Goal: Check status: Check status

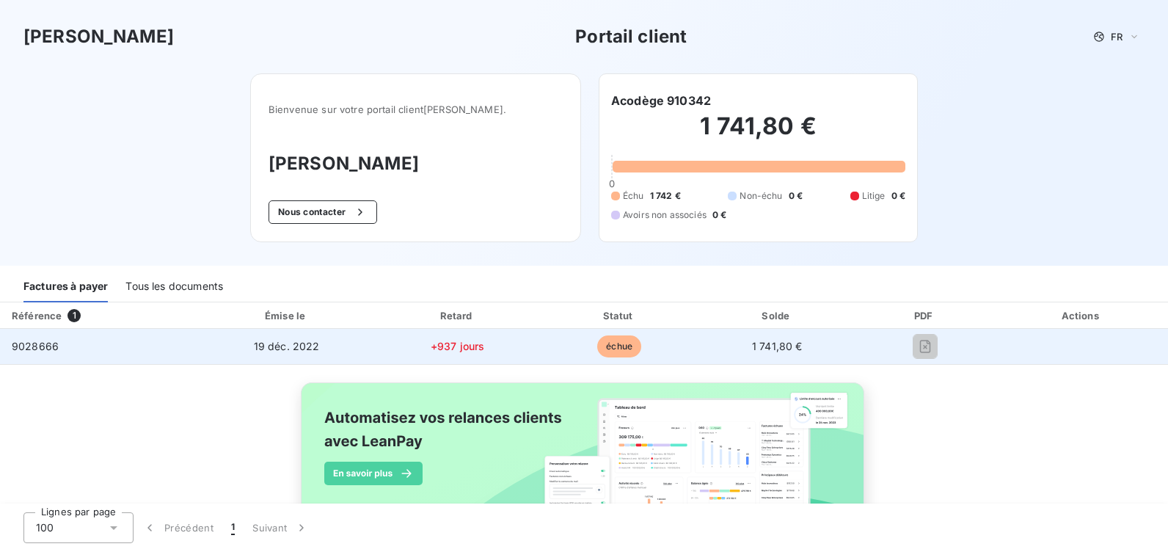
click at [32, 348] on span "9028666" at bounding box center [35, 346] width 47 height 12
click at [455, 347] on span "+937 jours" at bounding box center [458, 346] width 54 height 12
click at [764, 344] on span "1 741,80 €" at bounding box center [777, 346] width 51 height 12
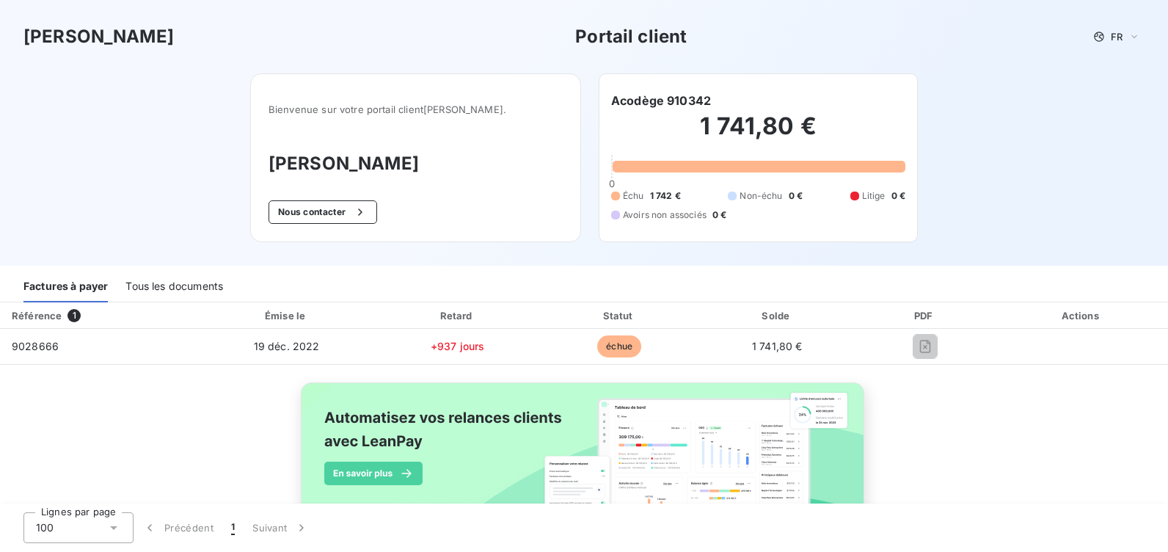
click at [176, 283] on div "Tous les documents" at bounding box center [174, 286] width 98 height 31
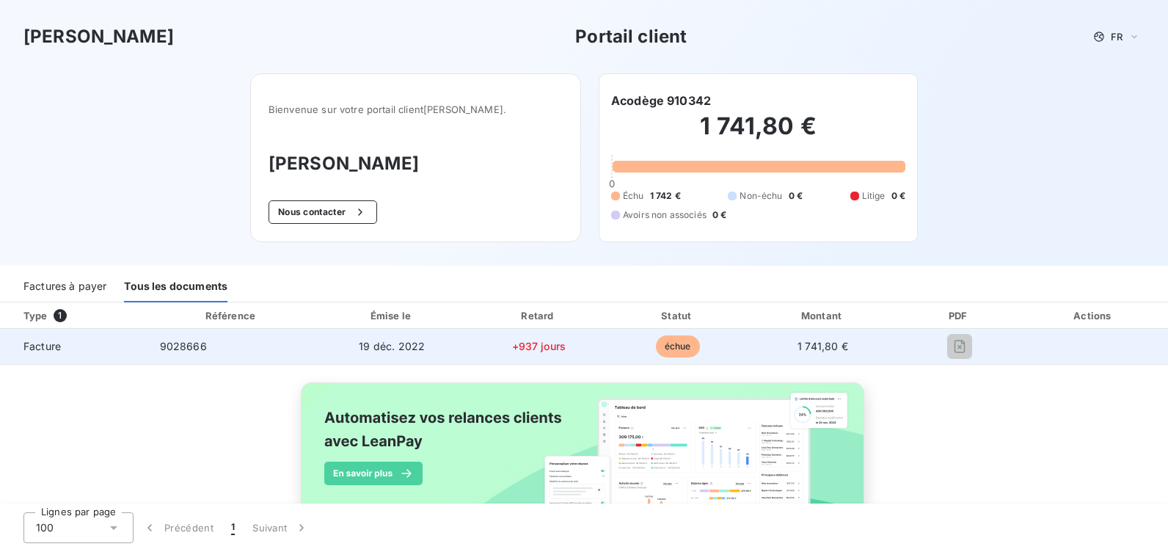
click at [182, 346] on span "9028666" at bounding box center [183, 346] width 47 height 12
click at [184, 344] on span "9028666" at bounding box center [183, 346] width 47 height 12
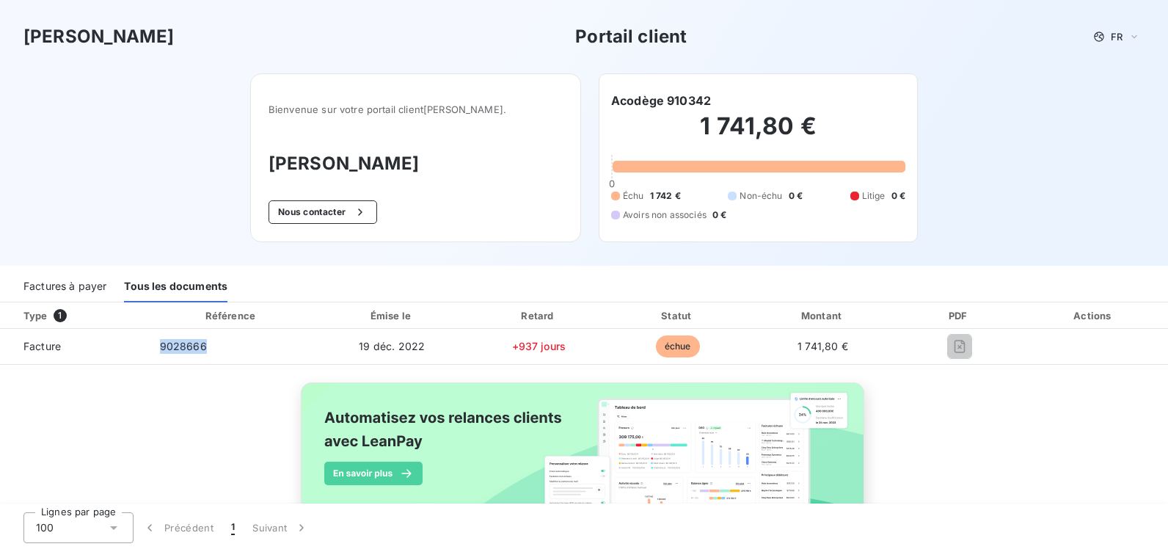
click at [51, 318] on div "Type 1" at bounding box center [80, 315] width 131 height 15
click at [59, 289] on div "Factures à payer" at bounding box center [64, 286] width 83 height 31
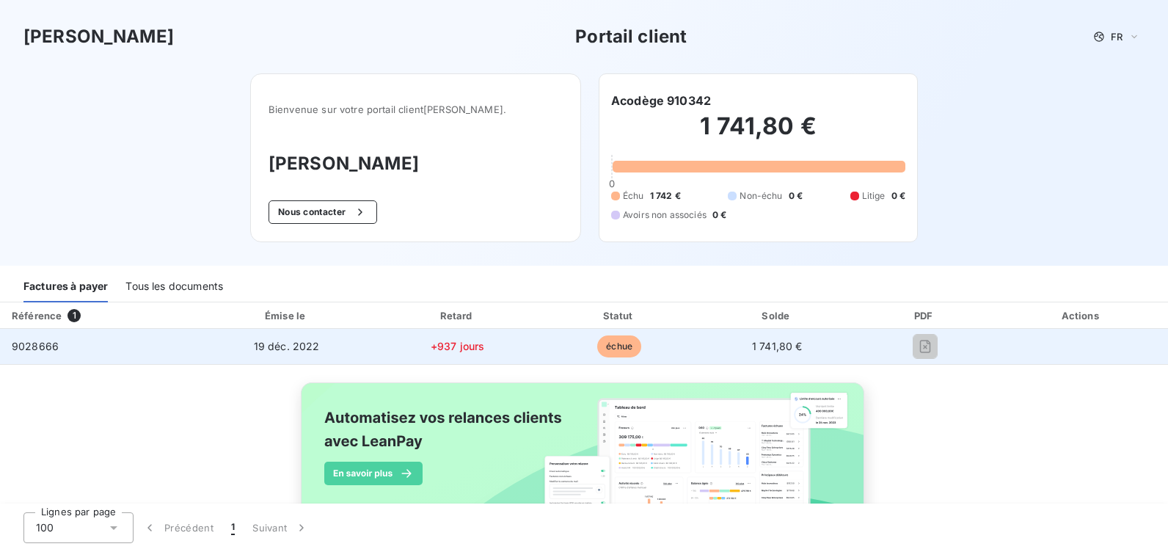
drag, startPoint x: 900, startPoint y: 349, endPoint x: 908, endPoint y: 347, distance: 9.1
click at [901, 349] on div at bounding box center [924, 346] width 117 height 23
click at [891, 349] on div at bounding box center [924, 346] width 117 height 23
drag, startPoint x: 891, startPoint y: 349, endPoint x: 857, endPoint y: 339, distance: 35.8
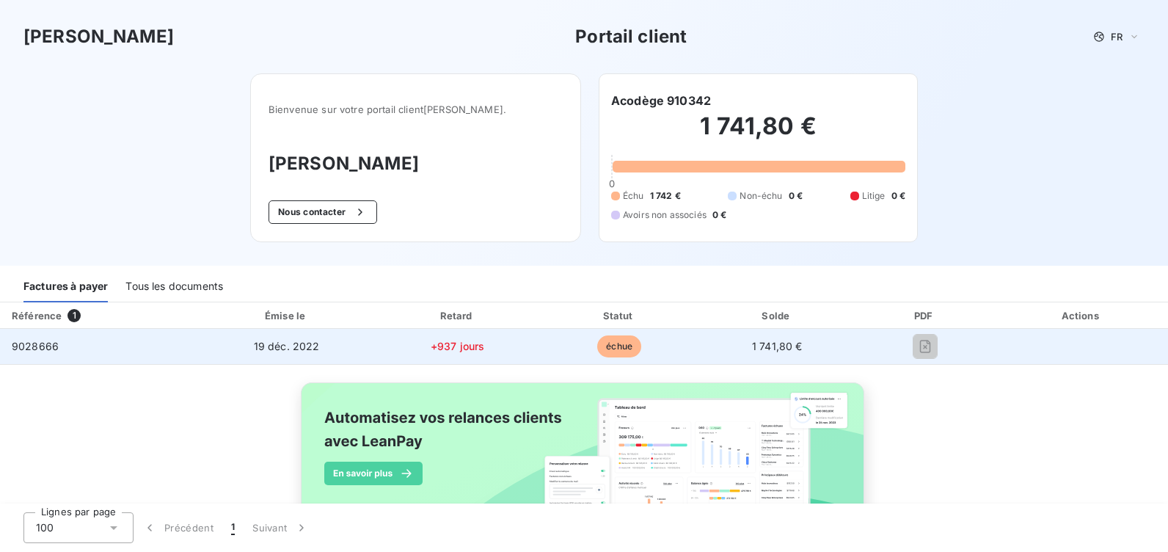
click at [866, 339] on div at bounding box center [924, 346] width 117 height 23
